Goal: Information Seeking & Learning: Learn about a topic

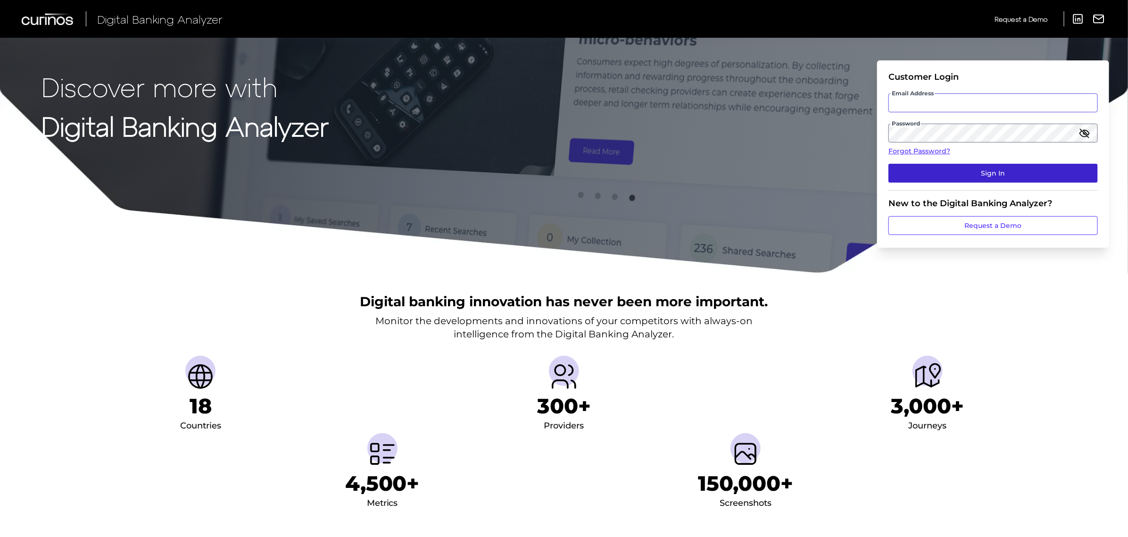
type input "[PERSON_NAME][EMAIL_ADDRESS][PERSON_NAME][DOMAIN_NAME]"
click at [984, 176] on button "Sign In" at bounding box center [993, 173] width 209 height 19
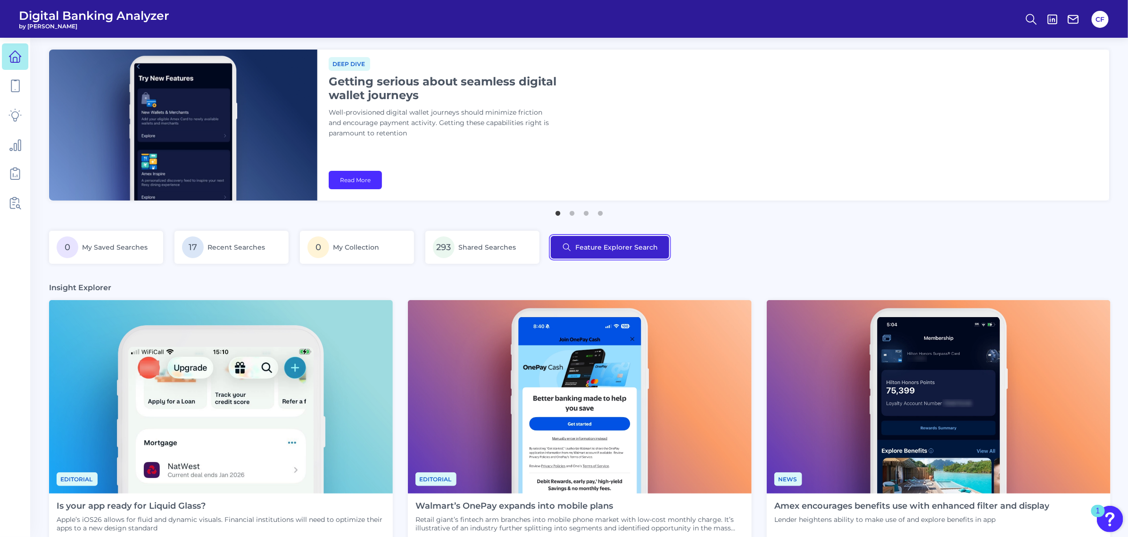
click at [602, 248] on button "Feature Explorer Search" at bounding box center [610, 247] width 118 height 23
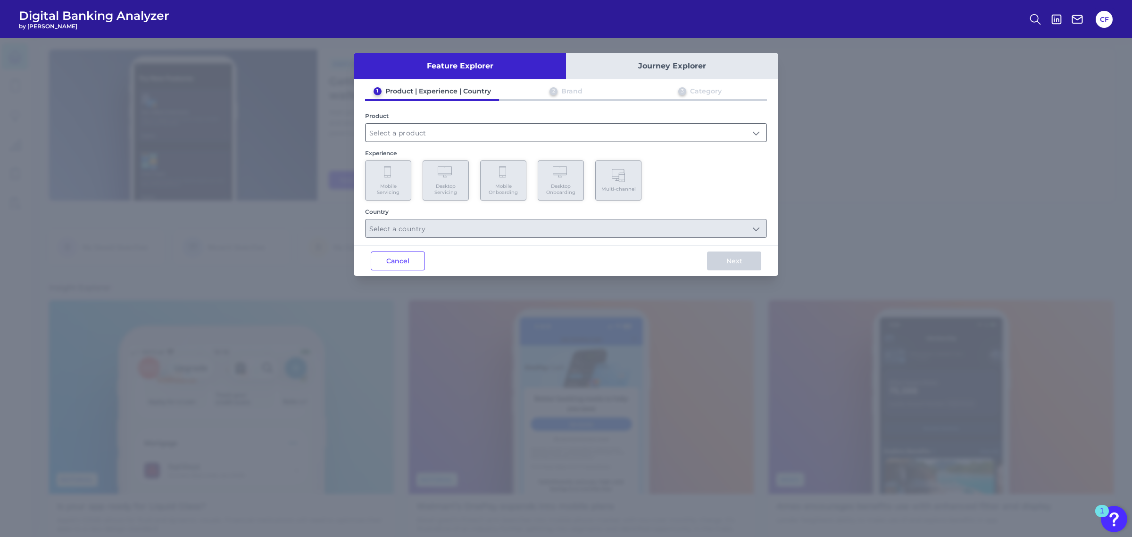
click at [502, 128] on input "text" at bounding box center [566, 133] width 401 height 18
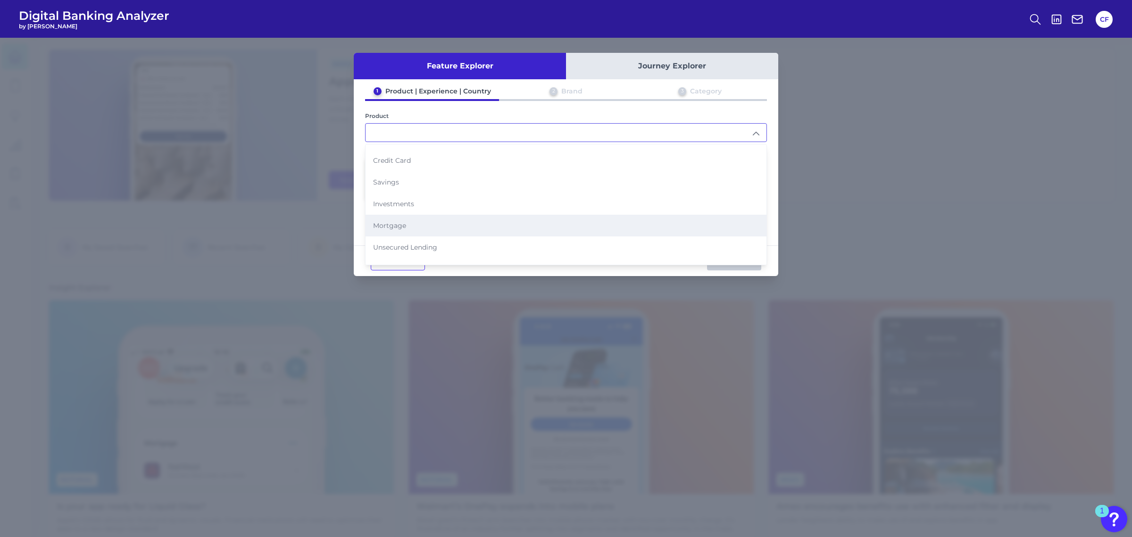
scroll to position [94, 0]
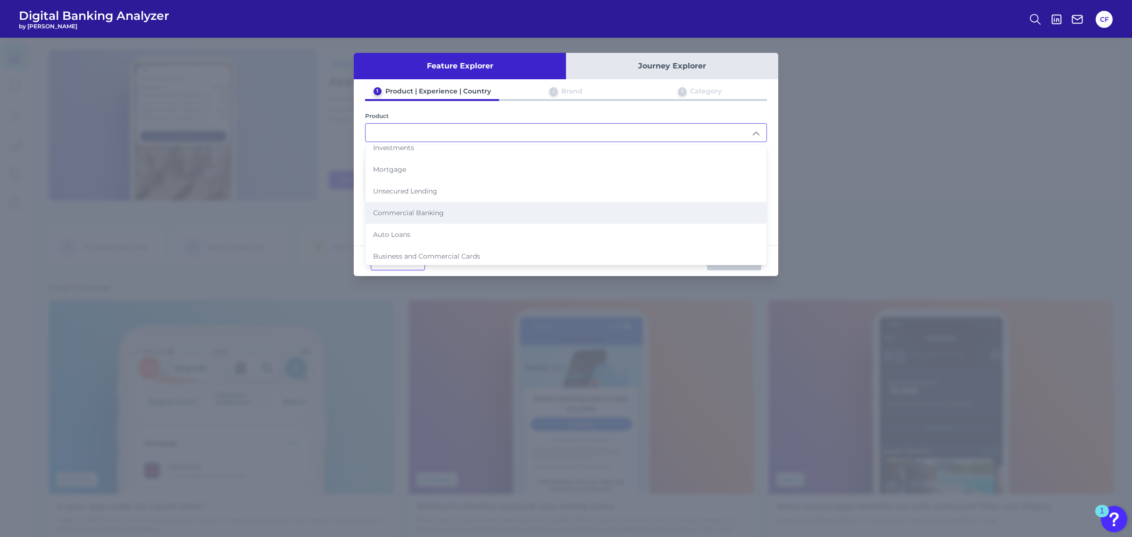
click at [442, 209] on span "Commercial Banking" at bounding box center [408, 213] width 71 height 8
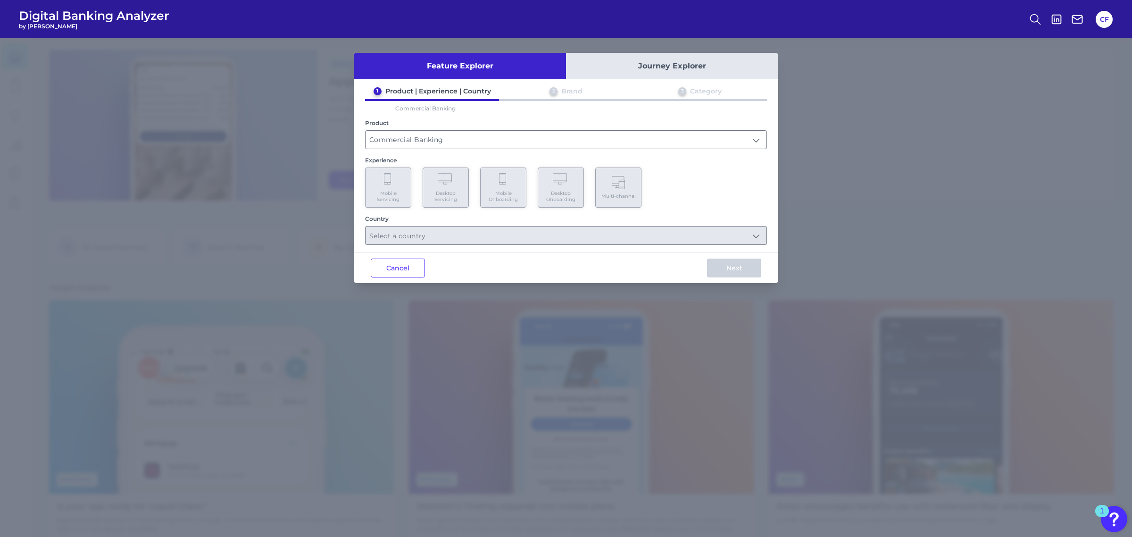
type input "Commercial Banking"
click at [453, 196] on span "Desktop Servicing" at bounding box center [446, 196] width 36 height 12
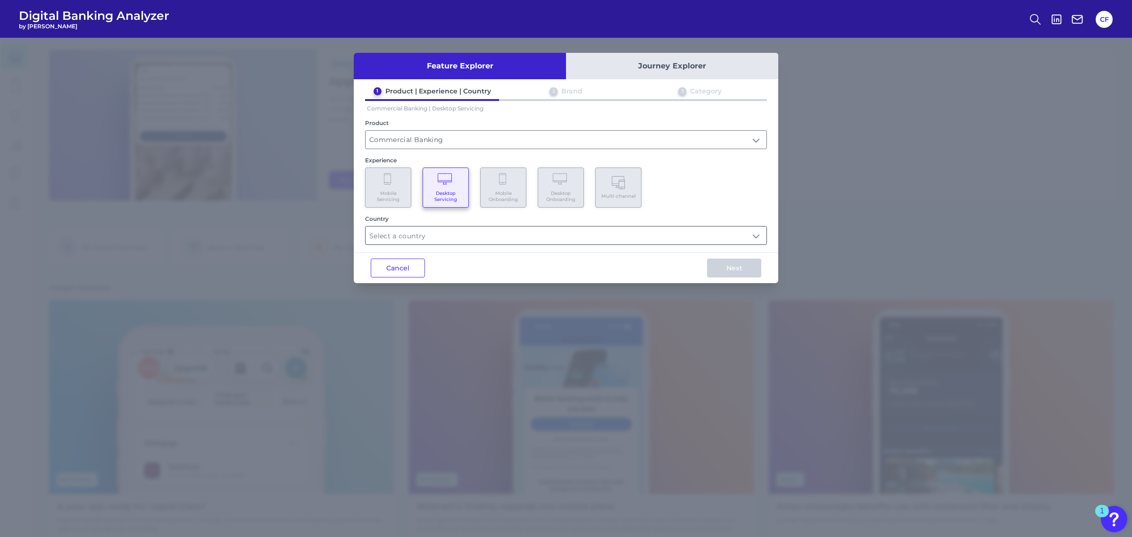
click at [477, 226] on input "text" at bounding box center [566, 235] width 401 height 18
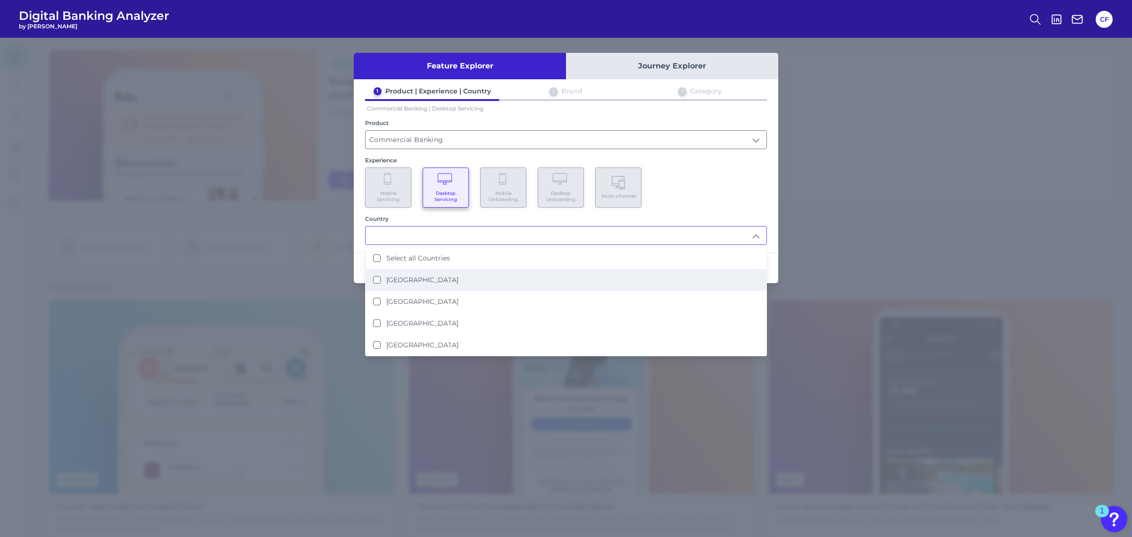
click at [403, 275] on label "[GEOGRAPHIC_DATA]" at bounding box center [422, 279] width 72 height 8
type input "[GEOGRAPHIC_DATA]"
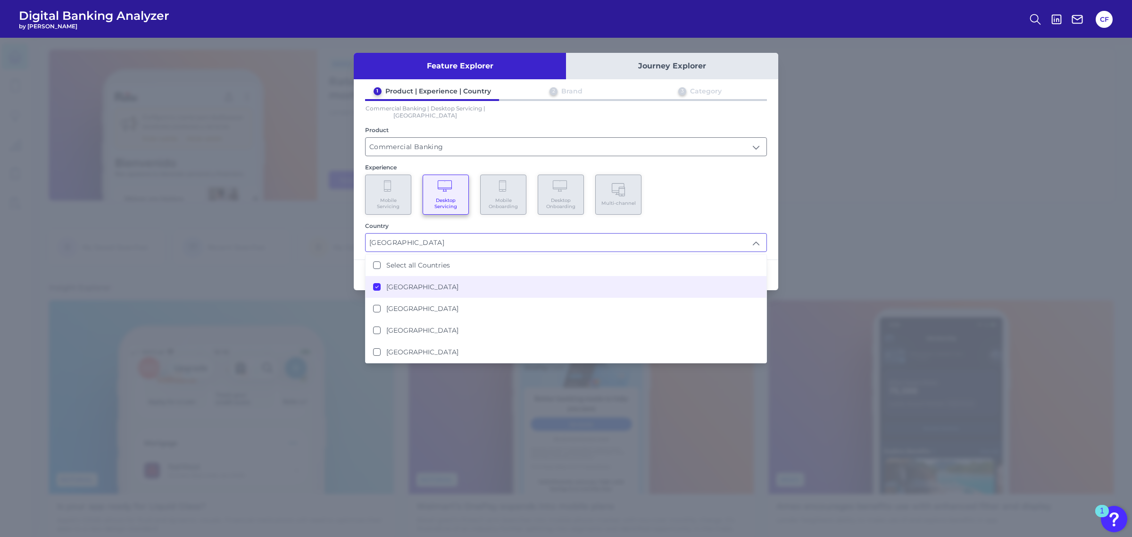
click at [668, 164] on div "Experience" at bounding box center [566, 167] width 402 height 7
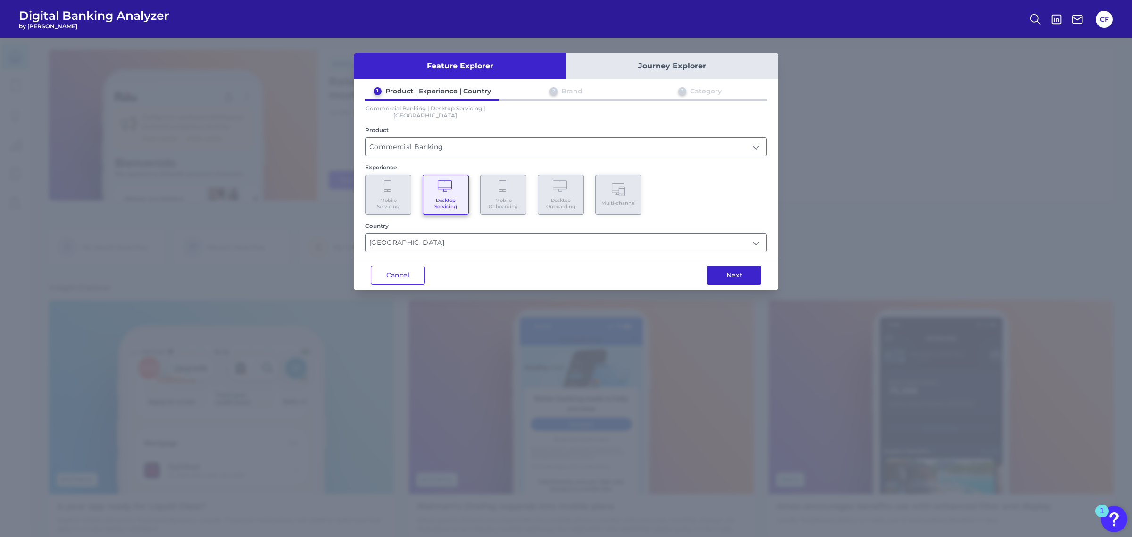
click at [720, 266] on button "Next" at bounding box center [734, 275] width 54 height 19
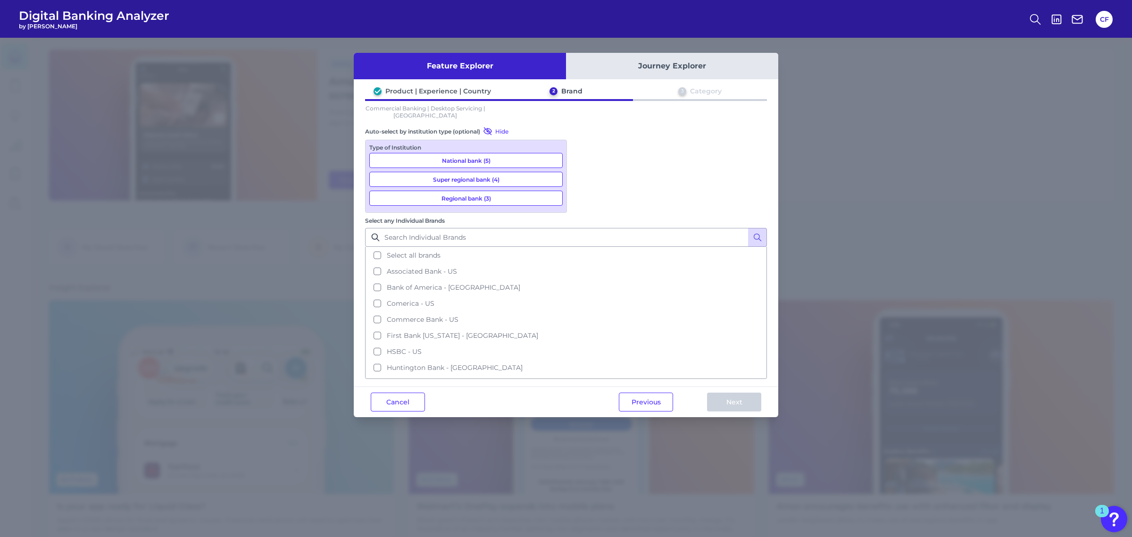
click at [512, 164] on button "National bank (5)" at bounding box center [465, 160] width 193 height 15
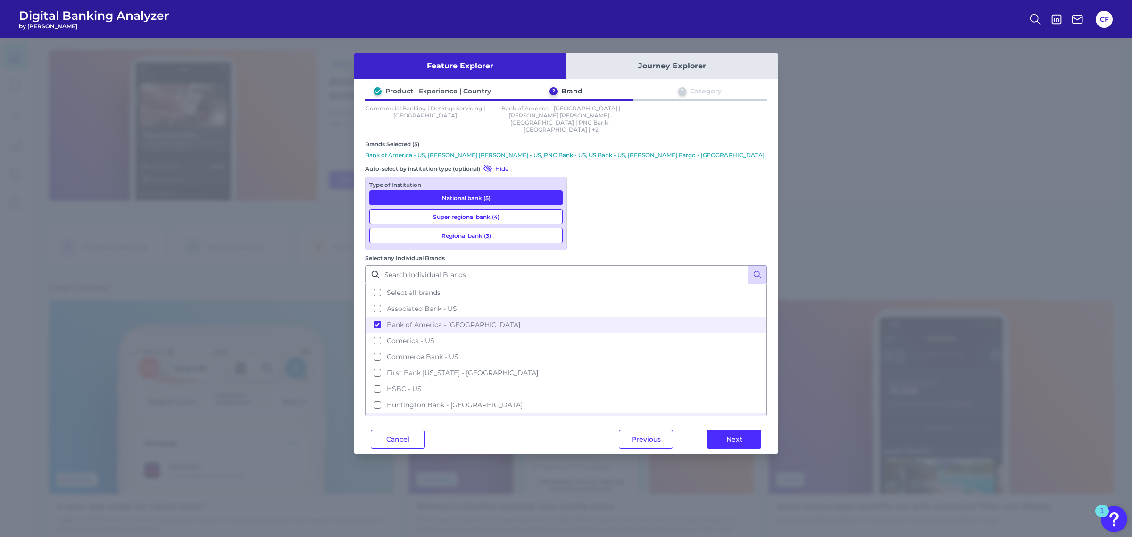
click at [506, 209] on button "Super regional bank (4)" at bounding box center [465, 216] width 193 height 15
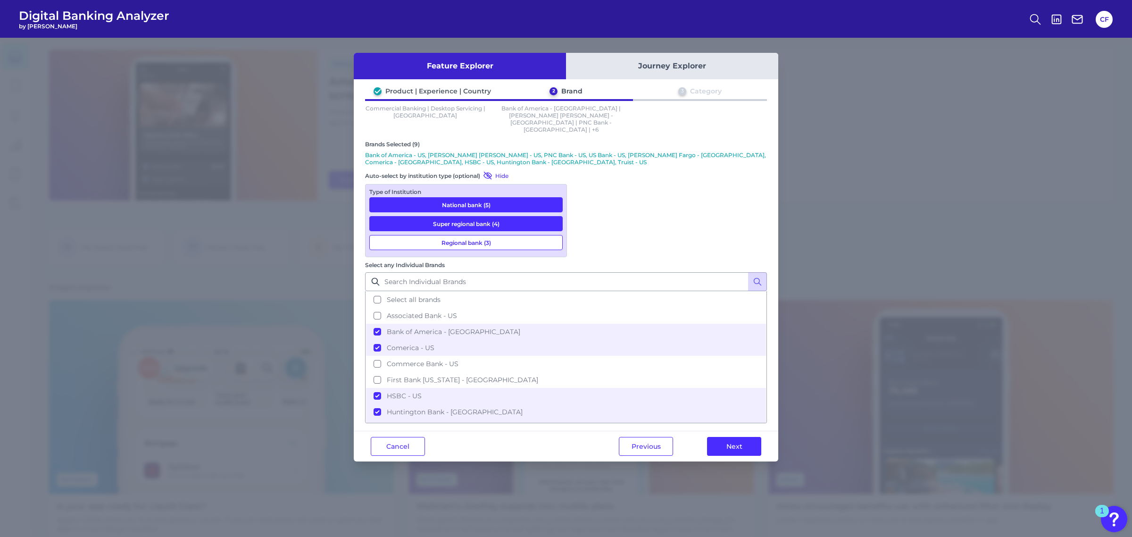
click at [508, 235] on button "Regional bank (3)" at bounding box center [465, 242] width 193 height 15
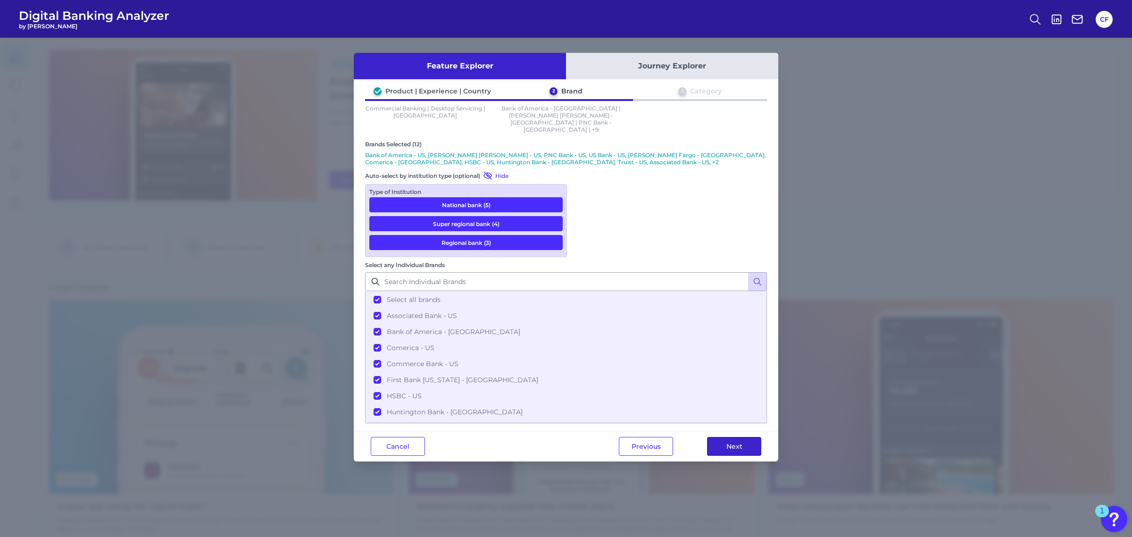
click at [734, 437] on button "Next" at bounding box center [734, 446] width 54 height 19
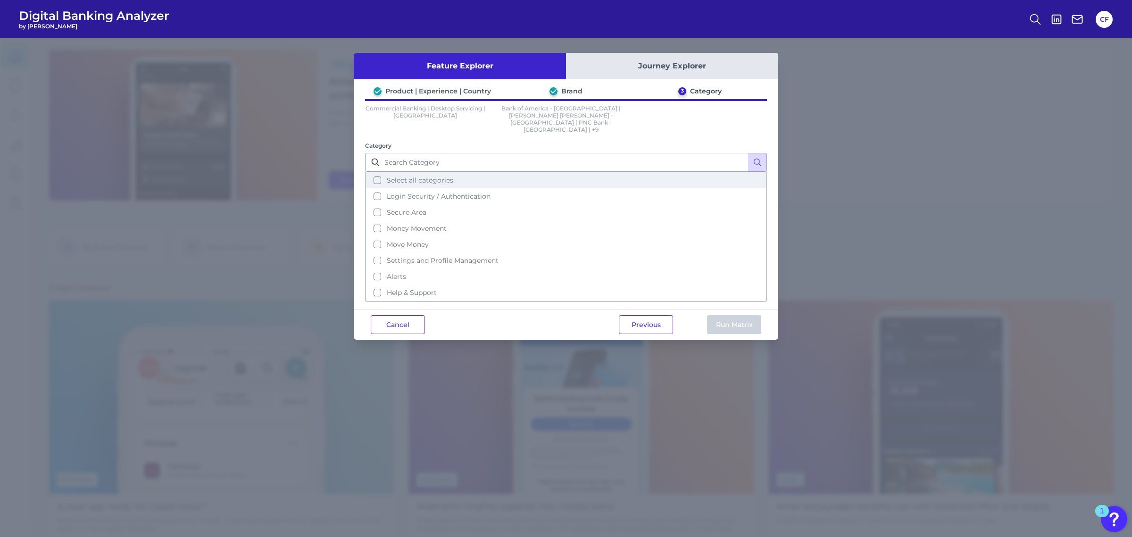
click at [377, 172] on button "Select all categories" at bounding box center [566, 180] width 400 height 16
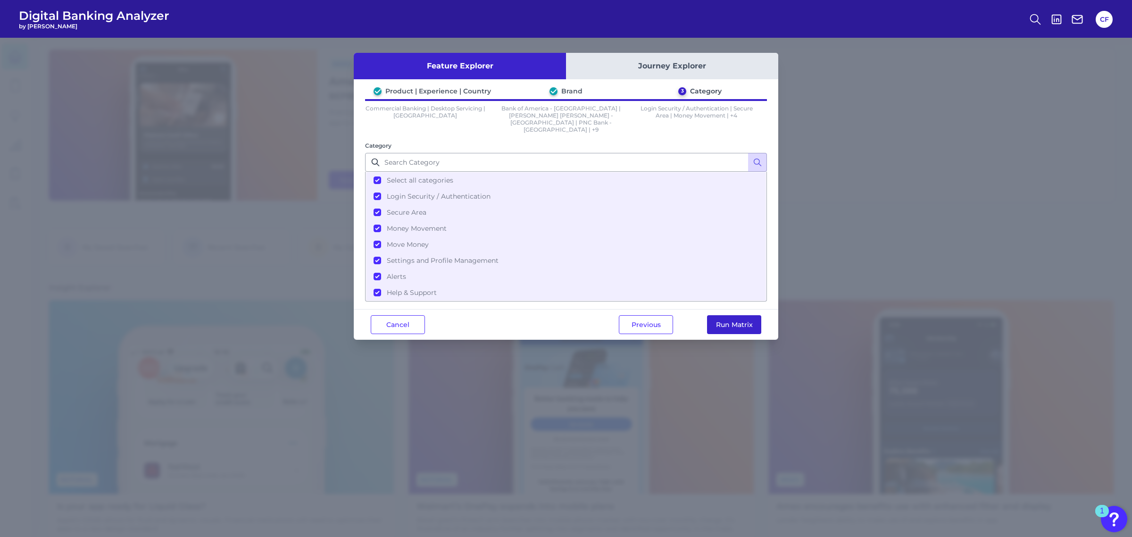
click at [736, 315] on button "Run Matrix" at bounding box center [734, 324] width 54 height 19
